Goal: Task Accomplishment & Management: Use online tool/utility

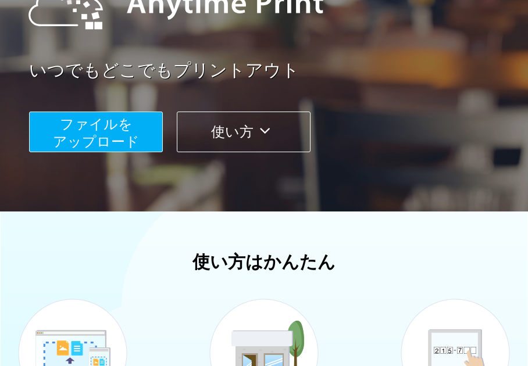
click at [150, 135] on button "ファイルを ​​アップロード" at bounding box center [96, 132] width 134 height 41
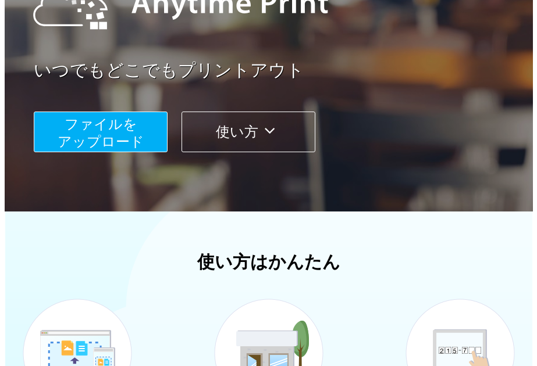
scroll to position [101, 0]
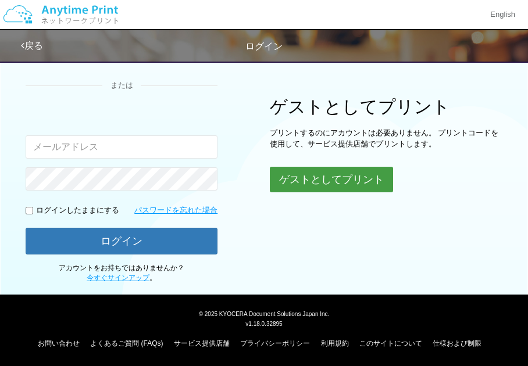
click at [299, 183] on button "ゲストとしてプリント" at bounding box center [331, 180] width 123 height 26
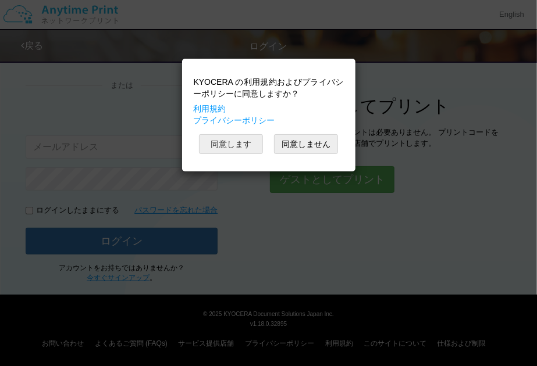
click at [244, 144] on button "同意します" at bounding box center [231, 144] width 64 height 20
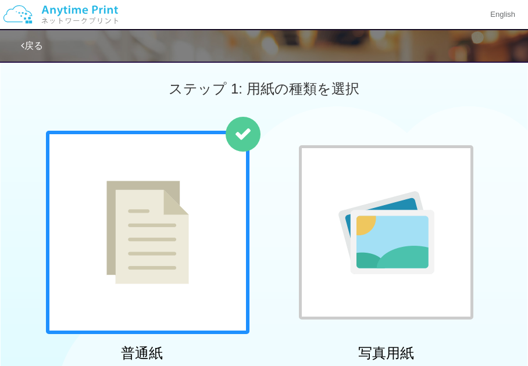
click at [183, 197] on div at bounding box center [148, 233] width 204 height 204
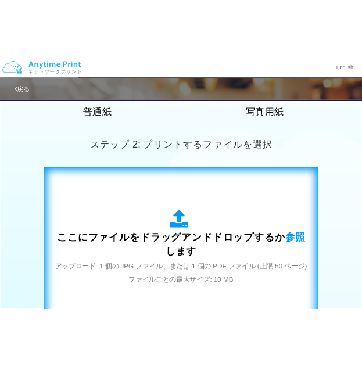
scroll to position [302, 0]
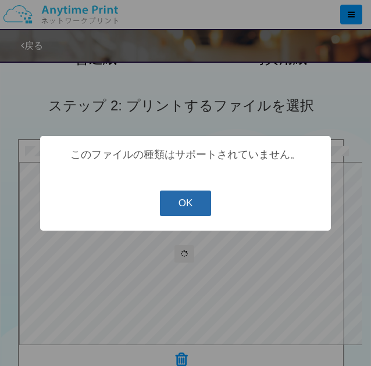
click at [185, 213] on button "OK" at bounding box center [186, 204] width 52 height 26
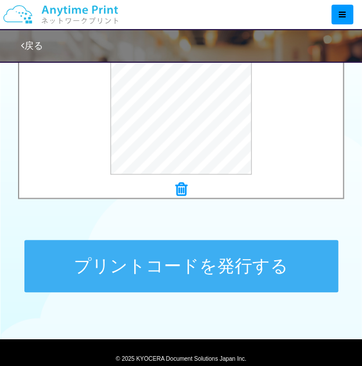
scroll to position [535, 0]
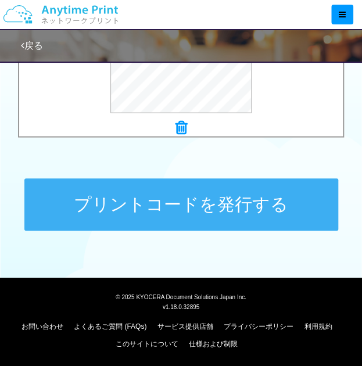
click at [189, 197] on button "プリントコードを発行する" at bounding box center [181, 205] width 314 height 52
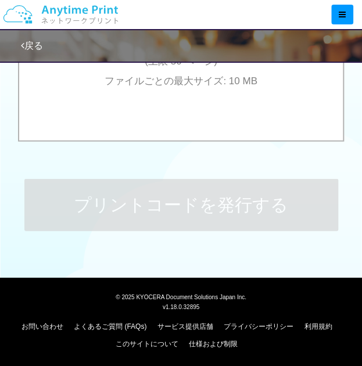
scroll to position [0, 0]
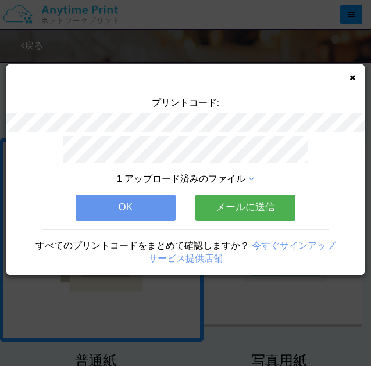
click at [152, 205] on button "OK" at bounding box center [126, 208] width 100 height 26
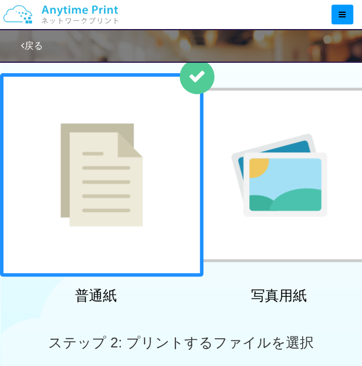
scroll to position [97, 0]
